Goal: Task Accomplishment & Management: Manage account settings

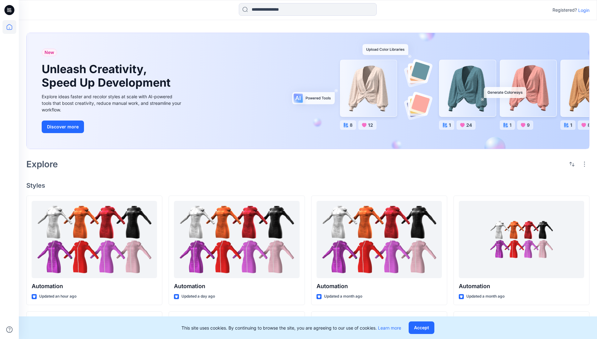
click at [583, 10] on p "Login" at bounding box center [584, 10] width 11 height 7
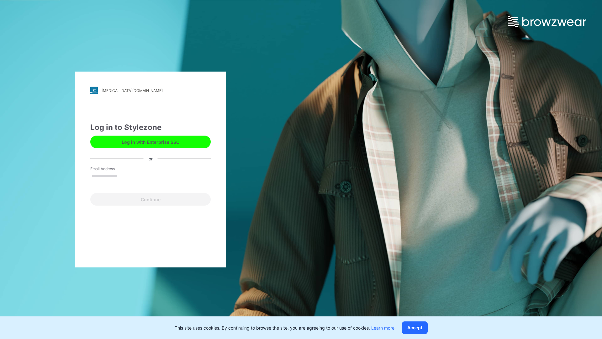
click at [124, 176] on input "Email Address" at bounding box center [150, 176] width 120 height 9
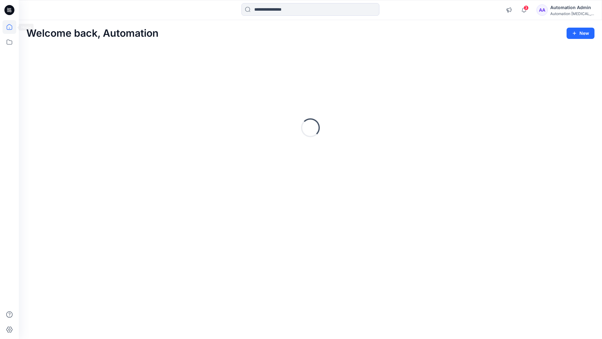
click at [12, 27] on icon at bounding box center [10, 27] width 6 height 6
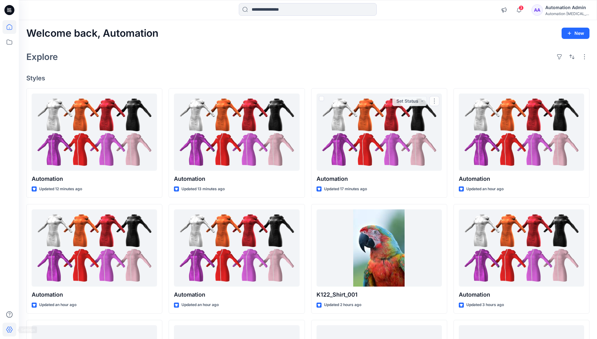
click at [10, 332] on icon at bounding box center [9, 329] width 6 height 6
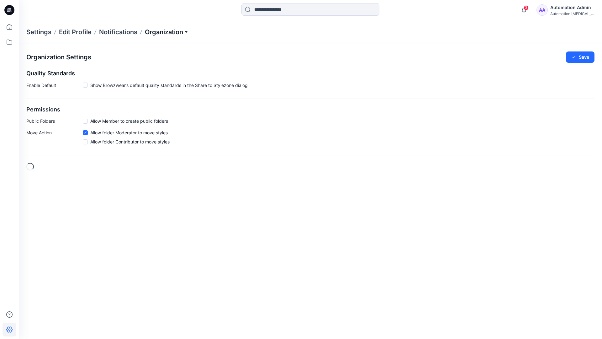
click at [183, 31] on p "Organization" at bounding box center [167, 32] width 44 height 9
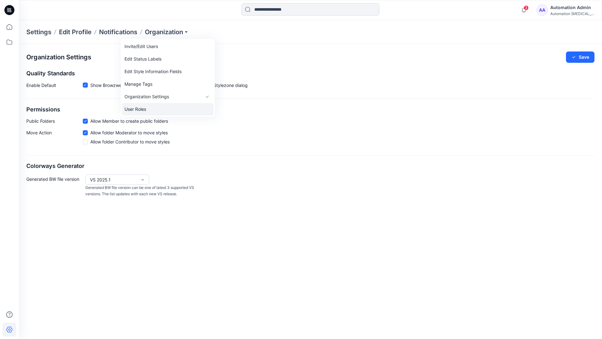
click at [153, 108] on link "User Roles" at bounding box center [168, 109] width 92 height 13
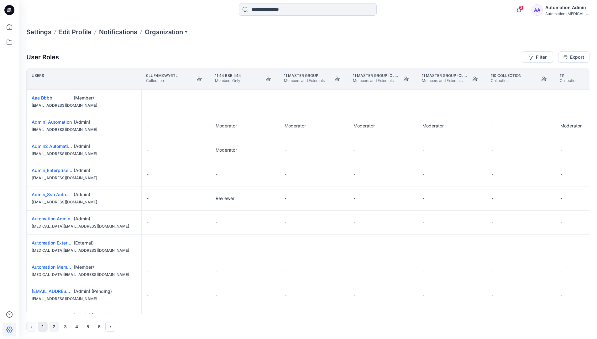
click at [55, 327] on button "2" at bounding box center [54, 326] width 10 height 10
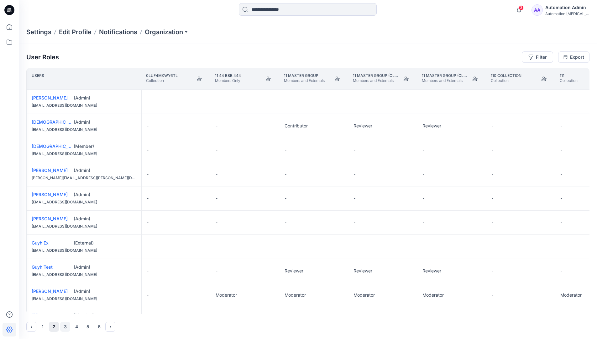
click at [66, 326] on button "3" at bounding box center [65, 326] width 10 height 10
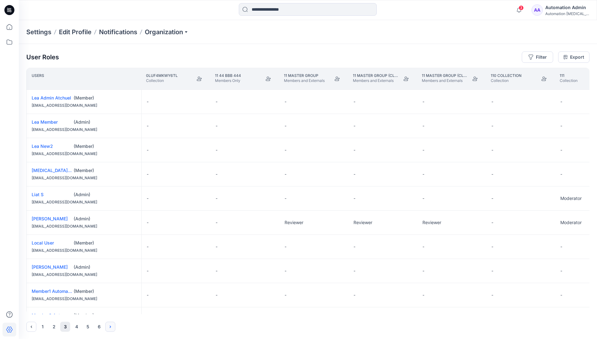
click at [111, 326] on icon "Next" at bounding box center [110, 326] width 1 height 2
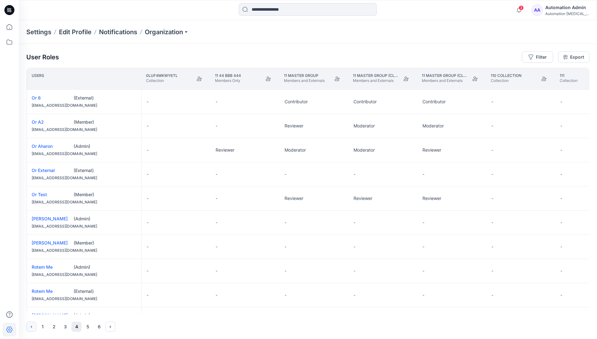
click at [32, 325] on icon "Previous" at bounding box center [31, 326] width 5 height 5
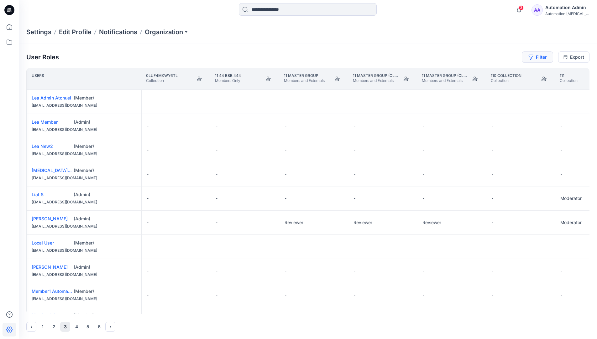
click at [540, 58] on button "Filter" at bounding box center [537, 56] width 31 height 11
click at [502, 74] on div at bounding box center [515, 74] width 65 height 8
click at [509, 73] on div at bounding box center [515, 74] width 65 height 8
type input "****"
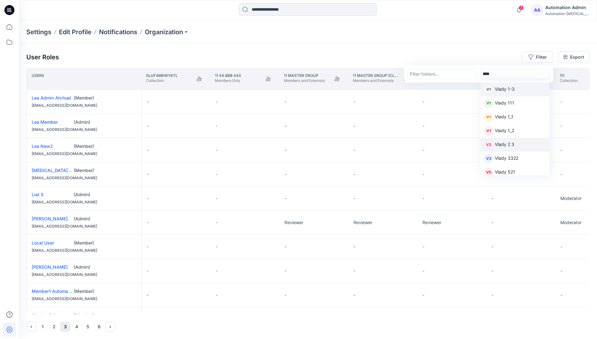
click at [508, 144] on p "Vlady 2 3" at bounding box center [504, 145] width 19 height 8
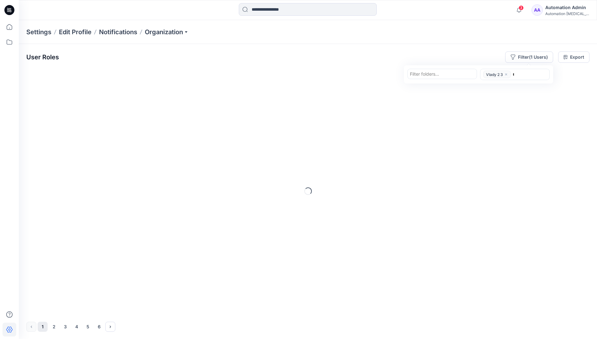
type input "****"
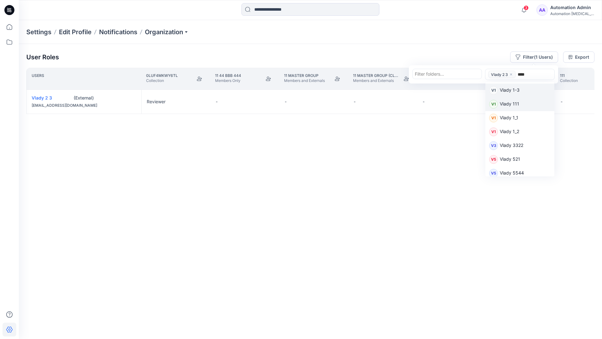
click at [514, 103] on p "Vlady 111" at bounding box center [509, 104] width 19 height 8
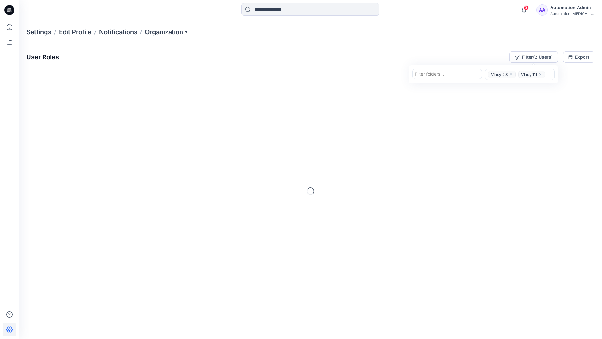
click at [452, 75] on div at bounding box center [447, 74] width 65 height 8
type input "*********"
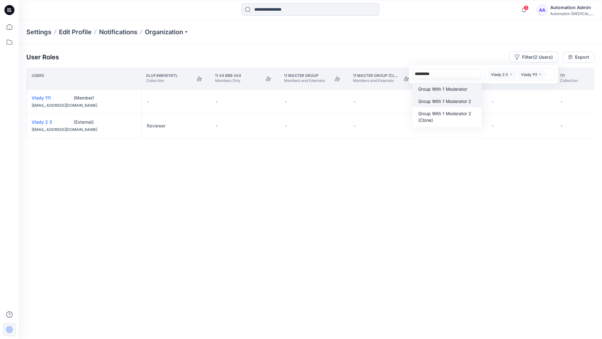
click at [447, 98] on p "Group With 1 Moderator 2" at bounding box center [444, 101] width 53 height 7
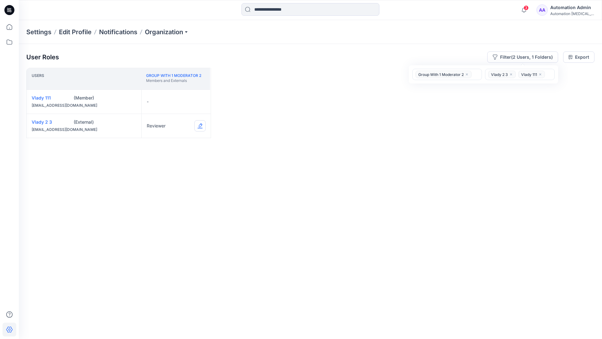
click at [199, 126] on button "Edit Role" at bounding box center [199, 125] width 11 height 11
click at [169, 164] on button "Contributor" at bounding box center [171, 163] width 68 height 11
click at [199, 101] on button "Edit Role" at bounding box center [199, 101] width 11 height 11
click at [158, 145] on button "Moderator" at bounding box center [171, 150] width 68 height 11
click at [169, 152] on button "Reviewer" at bounding box center [171, 151] width 68 height 11
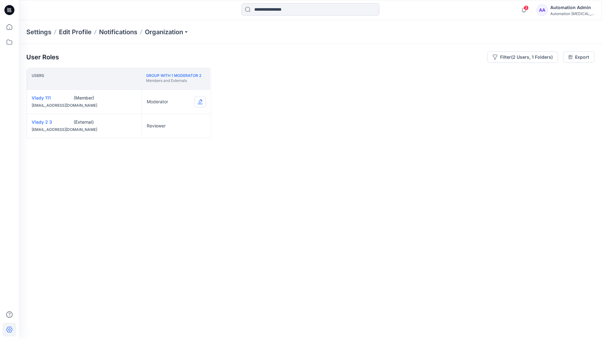
click at [200, 101] on button "Edit Role" at bounding box center [199, 101] width 11 height 11
click at [165, 116] on button "None" at bounding box center [171, 116] width 68 height 11
click at [467, 73] on icon "close" at bounding box center [467, 74] width 4 height 4
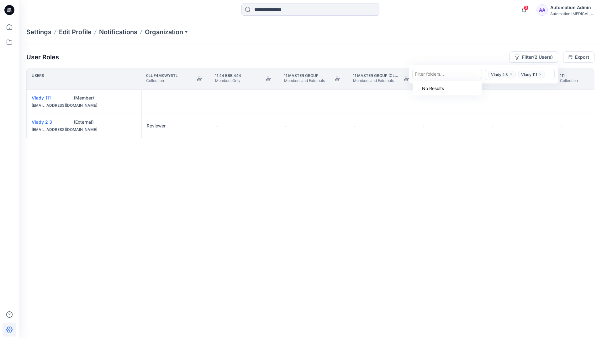
click at [510, 74] on icon "close" at bounding box center [511, 74] width 2 height 2
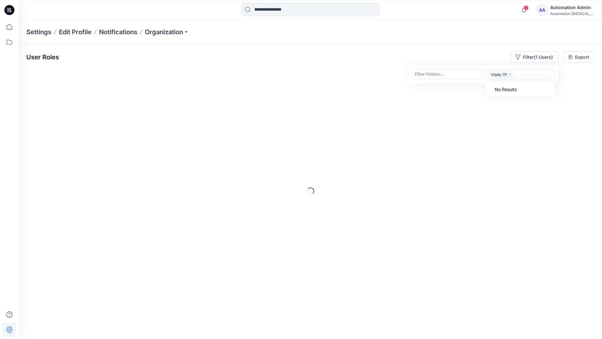
click at [510, 75] on icon "close" at bounding box center [510, 74] width 4 height 4
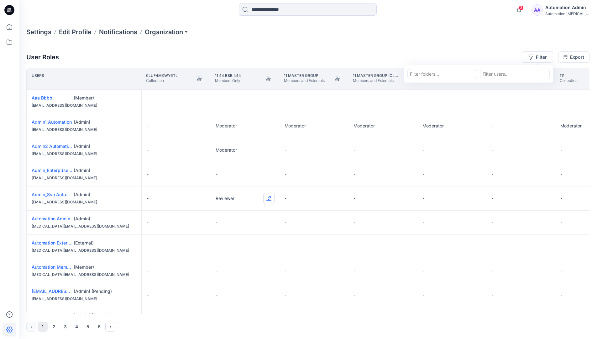
click at [270, 198] on button "Edit Role" at bounding box center [268, 198] width 11 height 11
click at [246, 226] on button "Reviewer" at bounding box center [240, 224] width 68 height 11
click at [562, 12] on div "Automation testim..." at bounding box center [568, 13] width 44 height 5
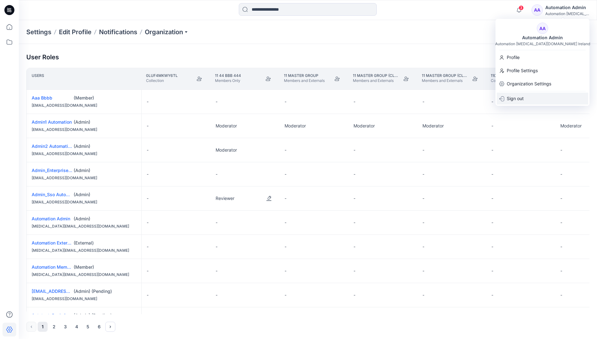
click at [532, 94] on div "Sign out" at bounding box center [543, 99] width 92 height 12
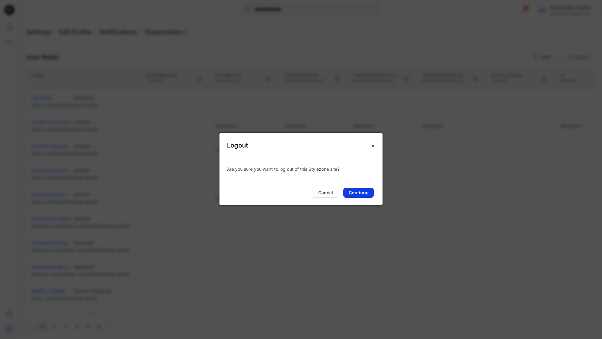
click at [364, 191] on button "Continue" at bounding box center [358, 193] width 30 height 10
